Goal: Information Seeking & Learning: Learn about a topic

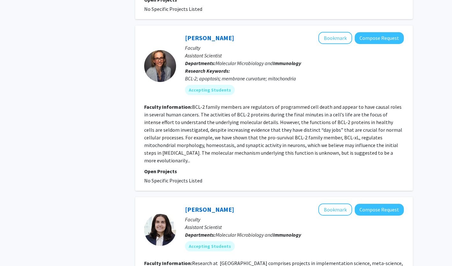
scroll to position [926, 0]
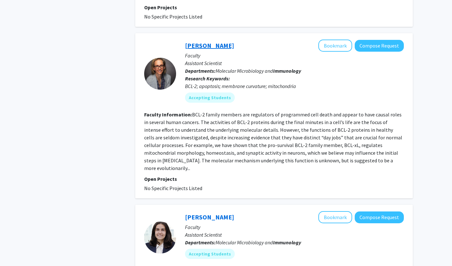
click at [216, 42] on link "Heather Lamb" at bounding box center [209, 45] width 49 height 8
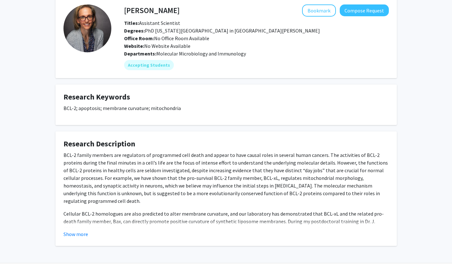
scroll to position [51, 0]
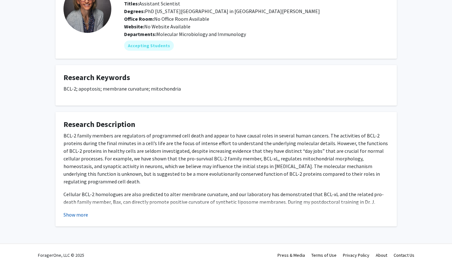
click at [81, 215] on button "Show more" at bounding box center [75, 215] width 25 height 8
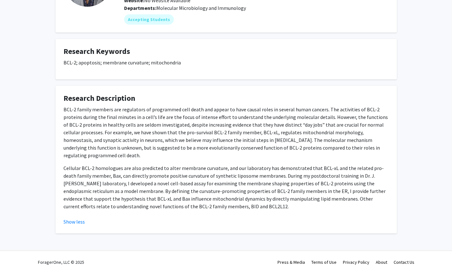
scroll to position [84, 0]
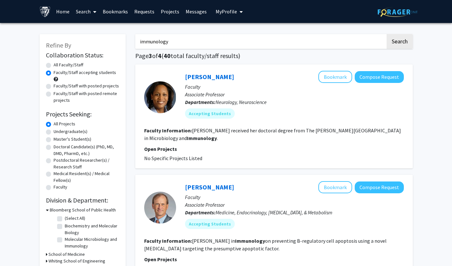
scroll to position [3, 0]
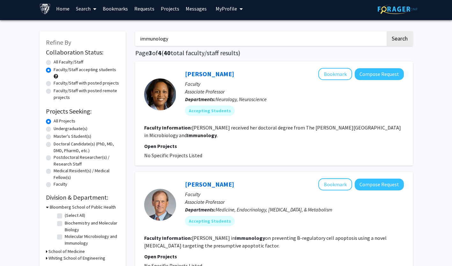
click at [171, 41] on input "immunology" at bounding box center [260, 38] width 250 height 15
type input "immun"
click at [386, 31] on button "Search" at bounding box center [399, 38] width 26 height 15
radio input "true"
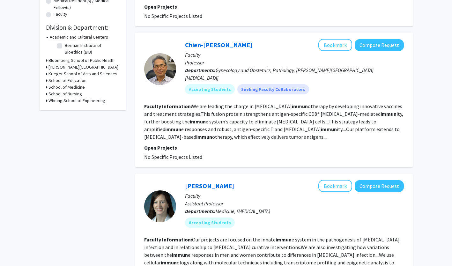
scroll to position [173, 0]
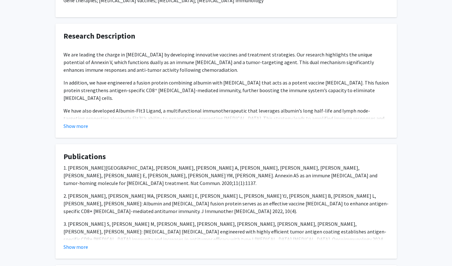
scroll to position [223, 0]
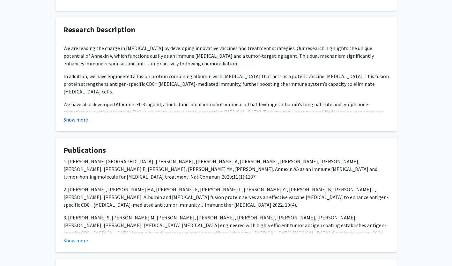
click at [77, 123] on button "Show more" at bounding box center [75, 120] width 25 height 8
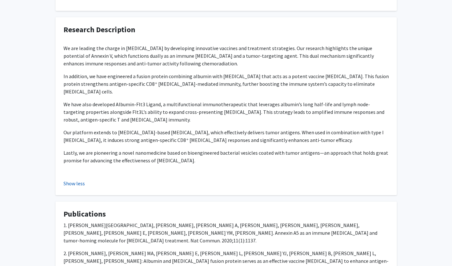
click at [77, 128] on p "Our platform extends to Salmonella-based immunotherapy, which effectively deliv…" at bounding box center [225, 135] width 325 height 15
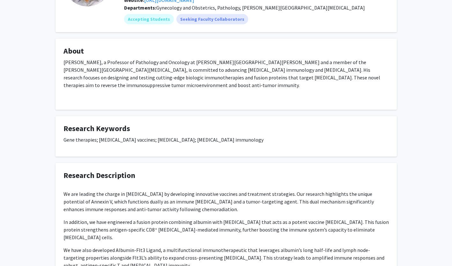
scroll to position [77, 0]
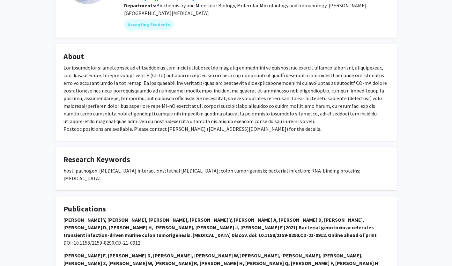
scroll to position [81, 0]
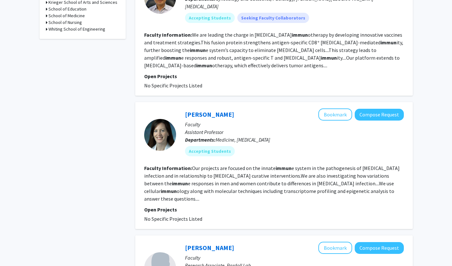
scroll to position [244, 0]
click at [204, 111] on link "Eileen Scully" at bounding box center [209, 115] width 49 height 8
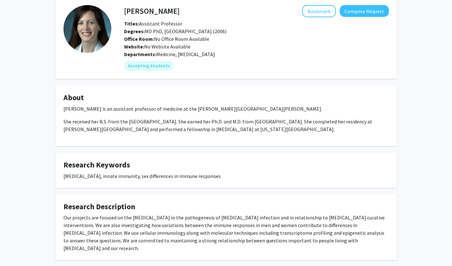
scroll to position [45, 0]
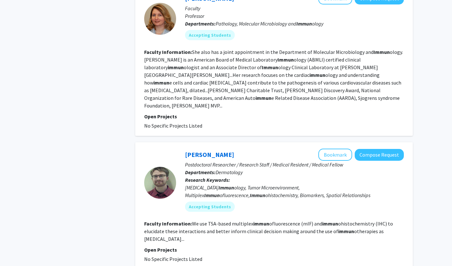
scroll to position [1218, 0]
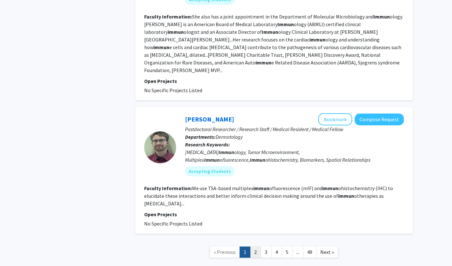
click at [255, 246] on link "2" at bounding box center [255, 251] width 11 height 11
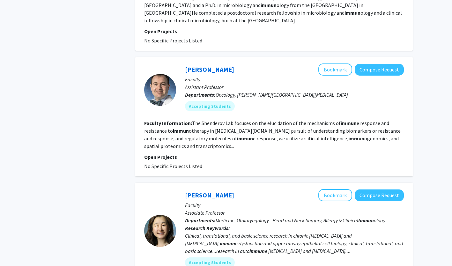
scroll to position [1046, 0]
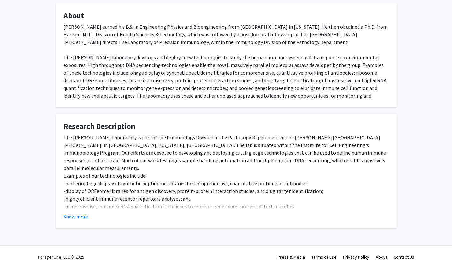
scroll to position [122, 0]
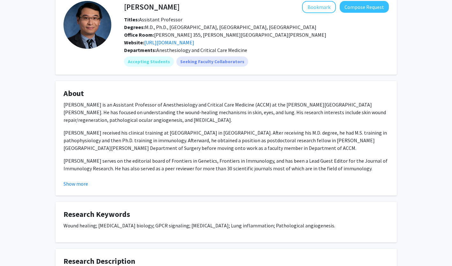
scroll to position [26, 0]
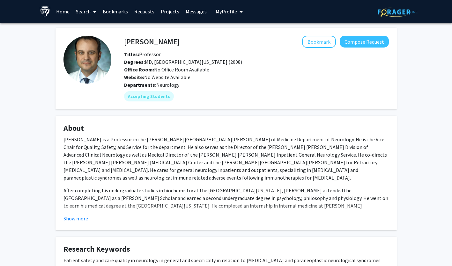
scroll to position [51, 0]
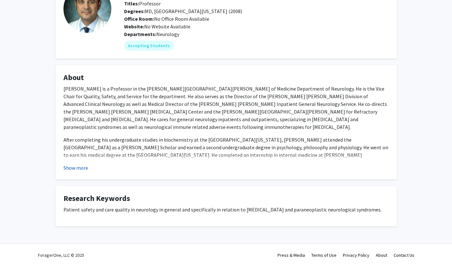
click at [79, 167] on button "Show more" at bounding box center [75, 168] width 25 height 8
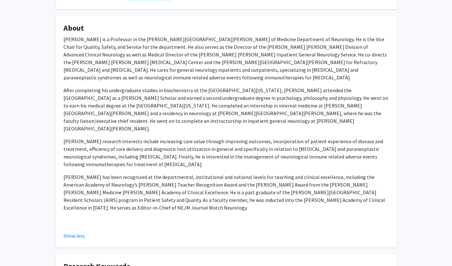
scroll to position [153, 0]
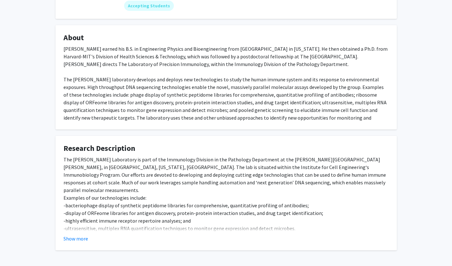
scroll to position [98, 0]
